Goal: Task Accomplishment & Management: Manage account settings

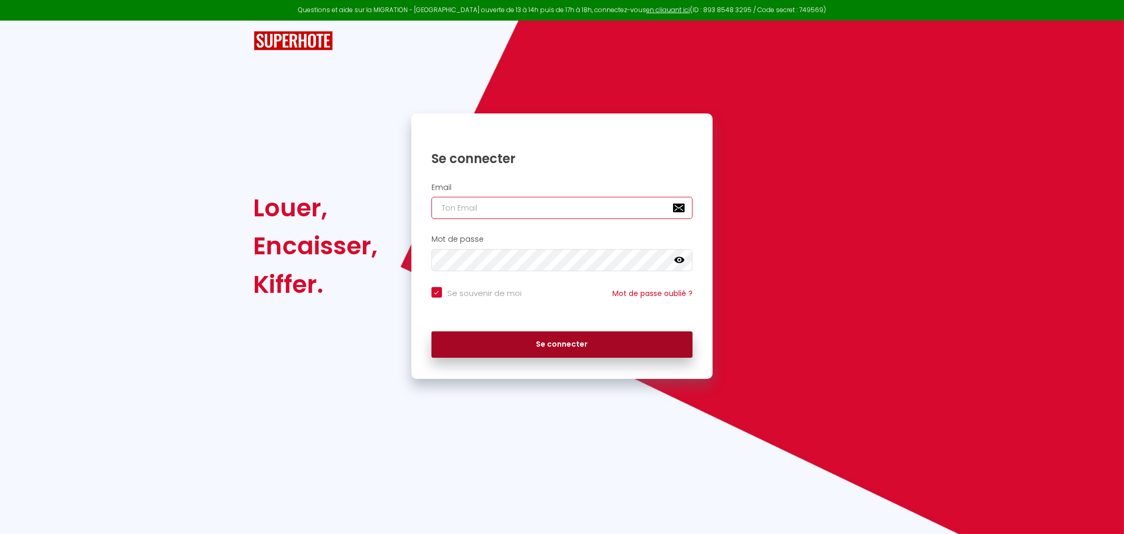
type input "[EMAIL_ADDRESS][DOMAIN_NAME]"
click at [546, 350] on button "Se connecter" at bounding box center [562, 344] width 262 height 26
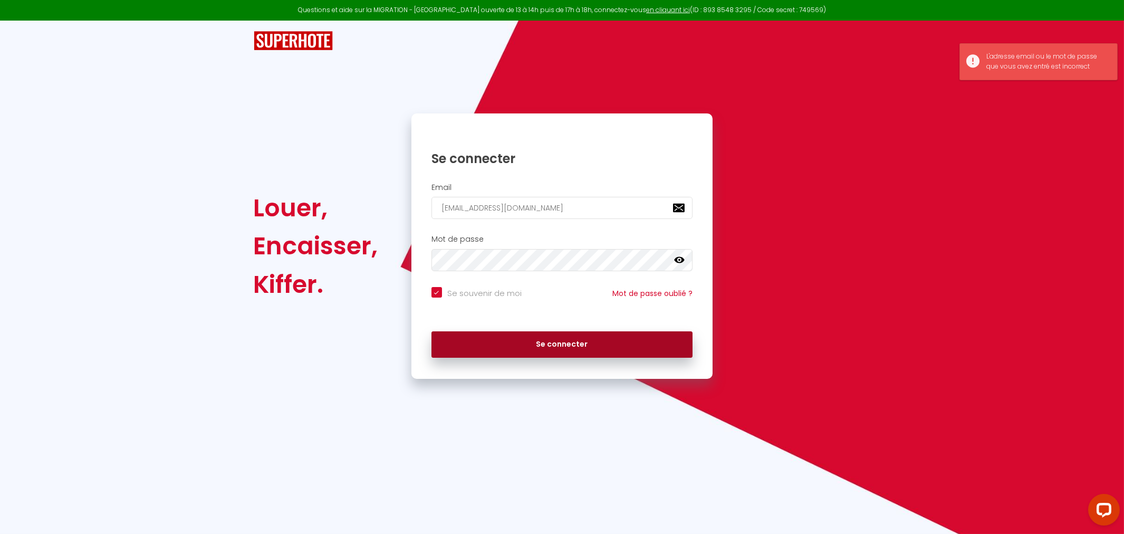
click at [563, 344] on button "Se connecter" at bounding box center [562, 344] width 262 height 26
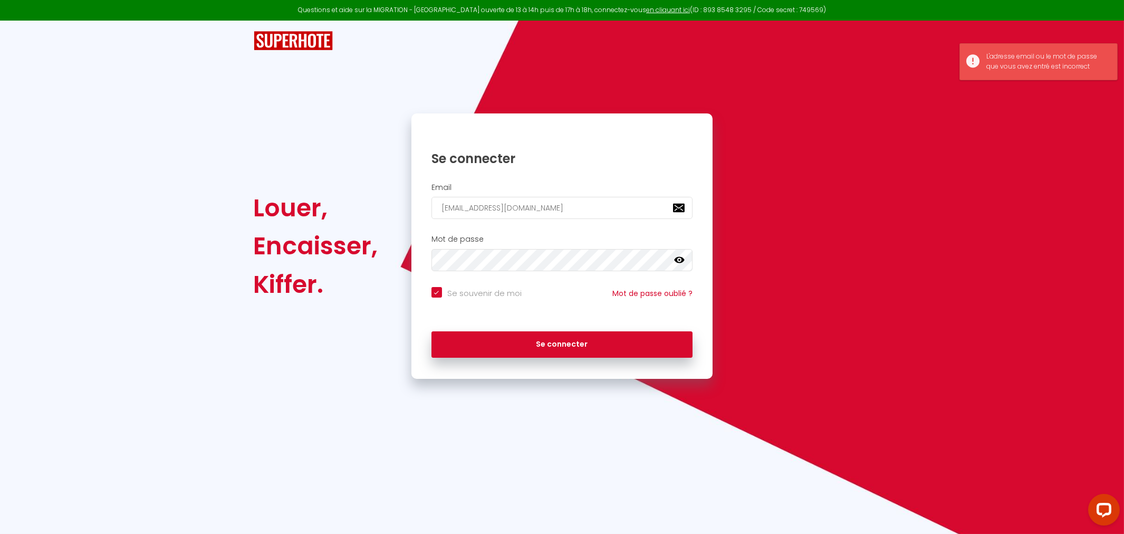
click at [677, 255] on icon at bounding box center [679, 260] width 11 height 11
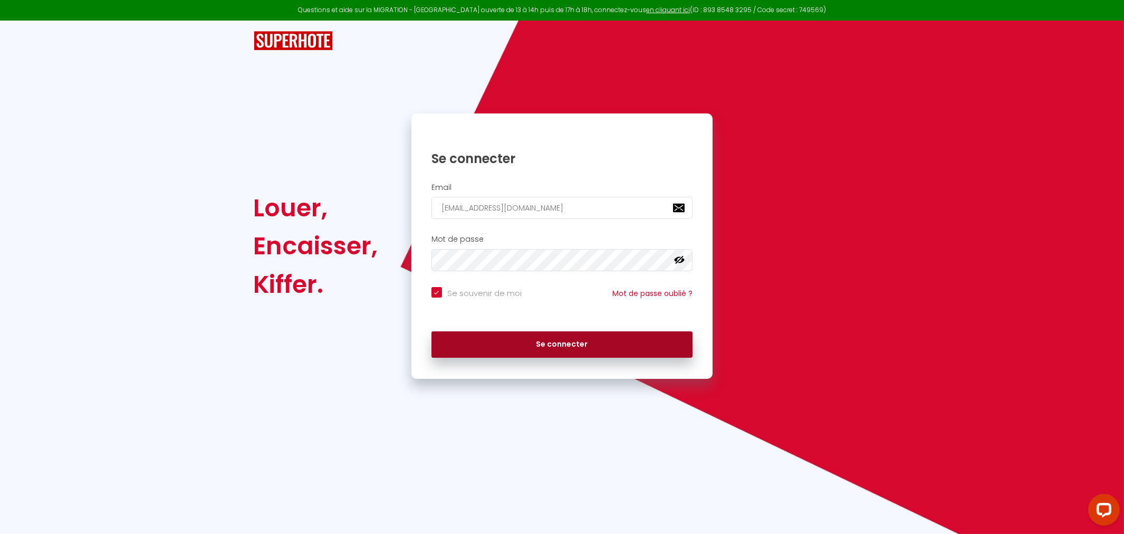
click at [582, 340] on button "Se connecter" at bounding box center [562, 344] width 262 height 26
click at [562, 343] on button "Se connecter" at bounding box center [562, 344] width 262 height 26
checkbox input "true"
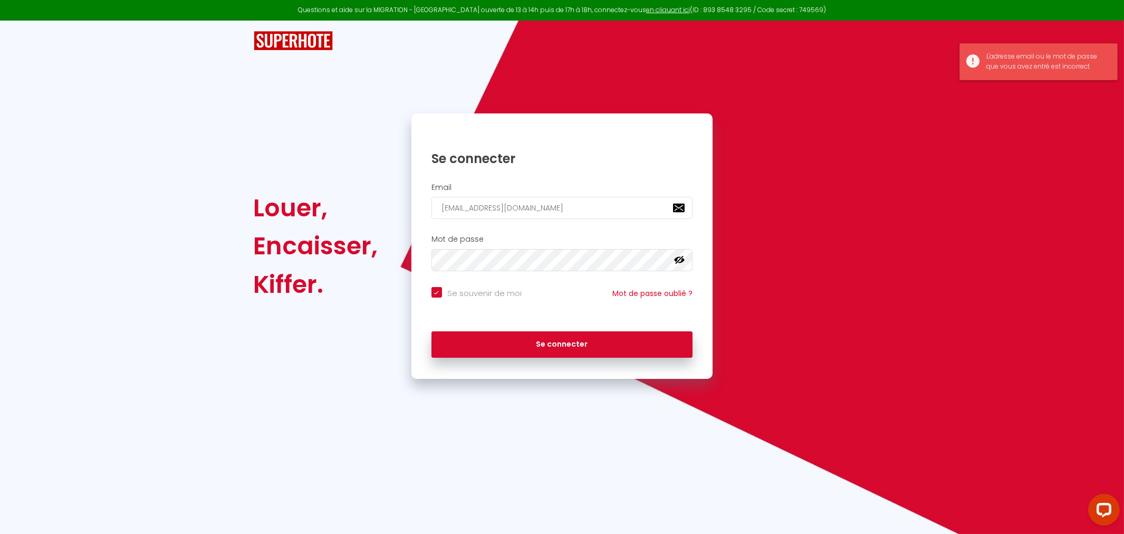
click at [1012, 55] on div "L'adresse email ou le mot de passe que vous avez entré est incorrect" at bounding box center [1046, 62] width 120 height 20
click at [338, 104] on div "Louer, Encaisser, Kiffer. Se connecter Email [EMAIL_ADDRESS][DOMAIN_NAME] Mot d…" at bounding box center [562, 200] width 617 height 358
click at [324, 159] on div "Louer, Encaisser, Kiffer." at bounding box center [325, 245] width 158 height 265
click at [550, 405] on div "BUTTON Affichage optimisé sur l'application mobile ×" at bounding box center [562, 395] width 1124 height 32
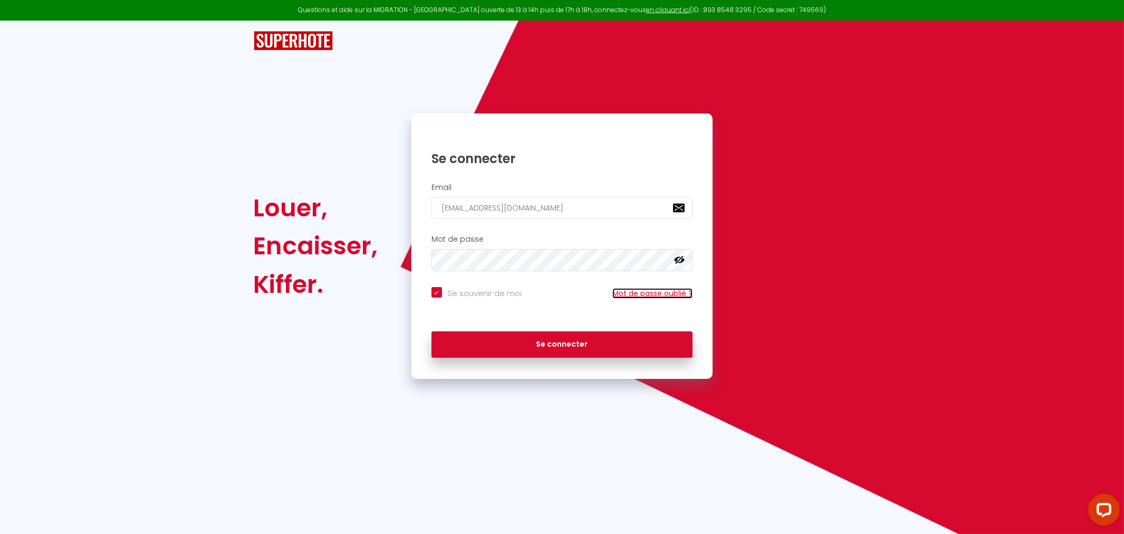
click at [634, 293] on link "Mot de passe oublié ?" at bounding box center [652, 293] width 80 height 11
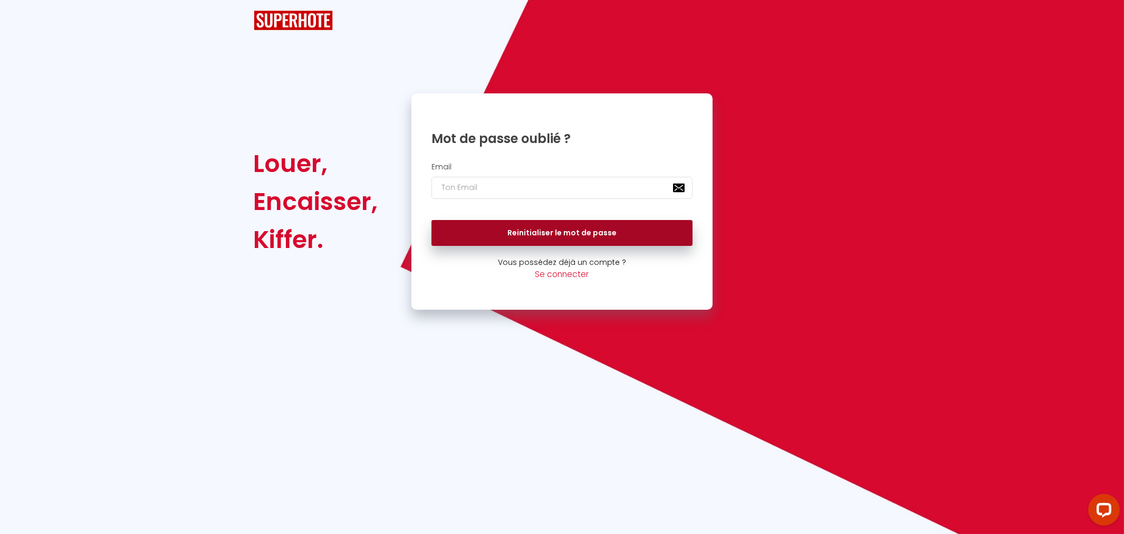
click at [560, 233] on button "Reinitialiser le mot de passe" at bounding box center [562, 233] width 262 height 26
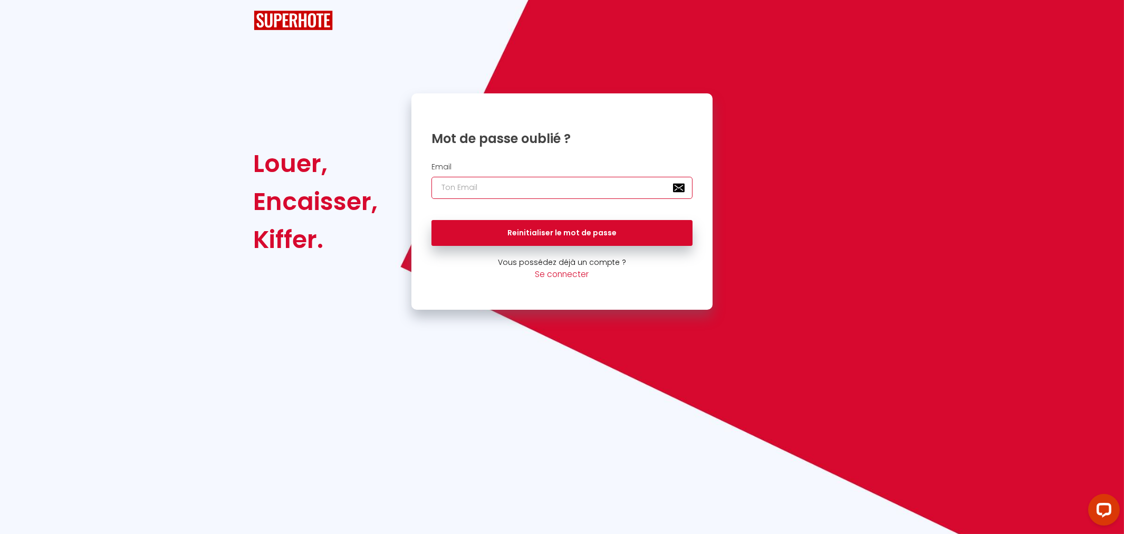
click at [538, 185] on input "email" at bounding box center [562, 188] width 262 height 22
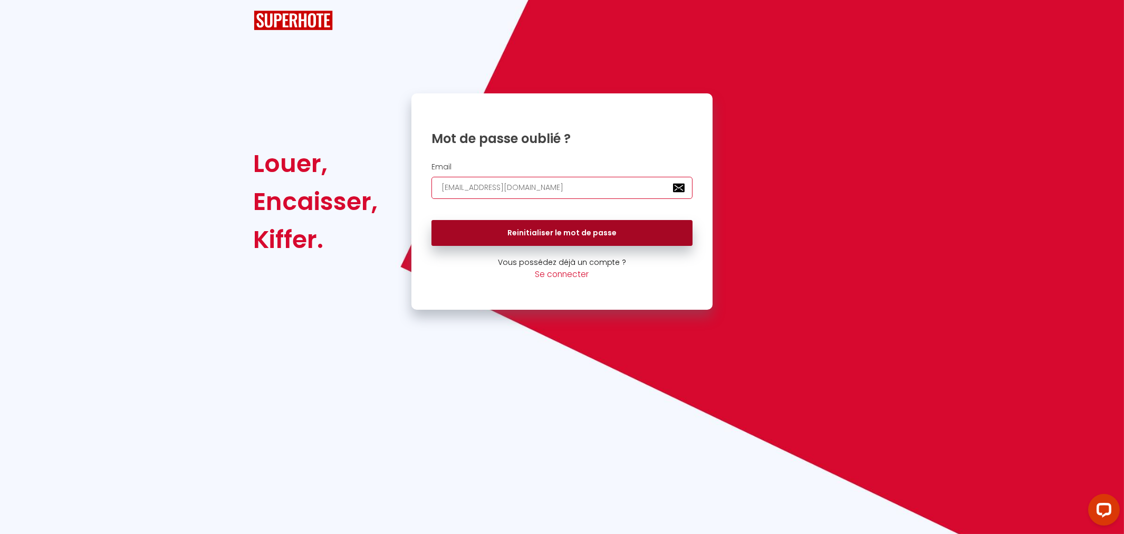
type input "[EMAIL_ADDRESS][DOMAIN_NAME]"
click at [546, 234] on button "Reinitialiser le mot de passe" at bounding box center [562, 233] width 262 height 26
